Goal: Check status: Check status

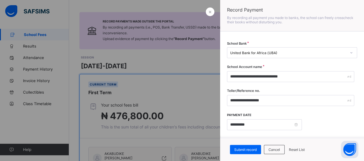
scroll to position [91, 0]
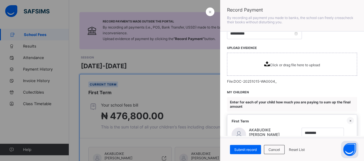
click at [242, 79] on p "File: DOC-20251015-WA0004_" at bounding box center [292, 81] width 130 height 4
click at [246, 152] on div "Submit record" at bounding box center [245, 149] width 31 height 9
click at [264, 65] on icon at bounding box center [267, 63] width 6 height 5
click at [247, 149] on span "Submit record" at bounding box center [245, 149] width 22 height 4
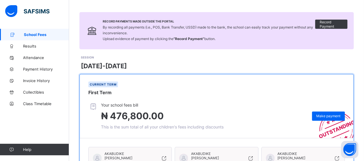
scroll to position [92, 0]
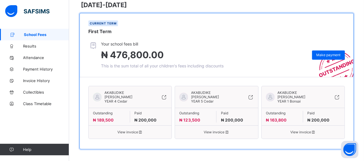
click at [296, 99] on span "YEAR 1 Bonsai" at bounding box center [289, 101] width 23 height 4
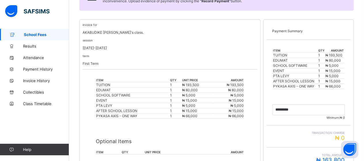
scroll to position [105, 0]
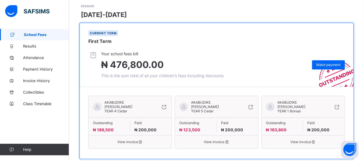
scroll to position [92, 0]
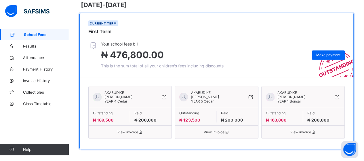
click at [208, 99] on span "YEAR 5 Cedar" at bounding box center [202, 101] width 22 height 4
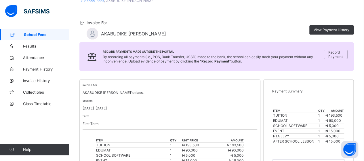
scroll to position [15, 0]
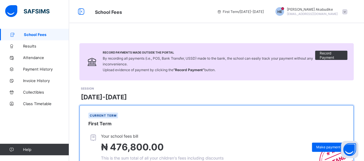
scroll to position [92, 0]
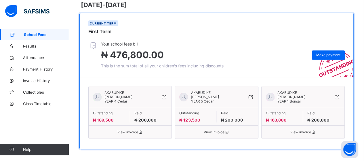
click at [121, 95] on span "AKABUDIKE [PERSON_NAME]" at bounding box center [129, 94] width 48 height 9
